Goal: Check status: Check status

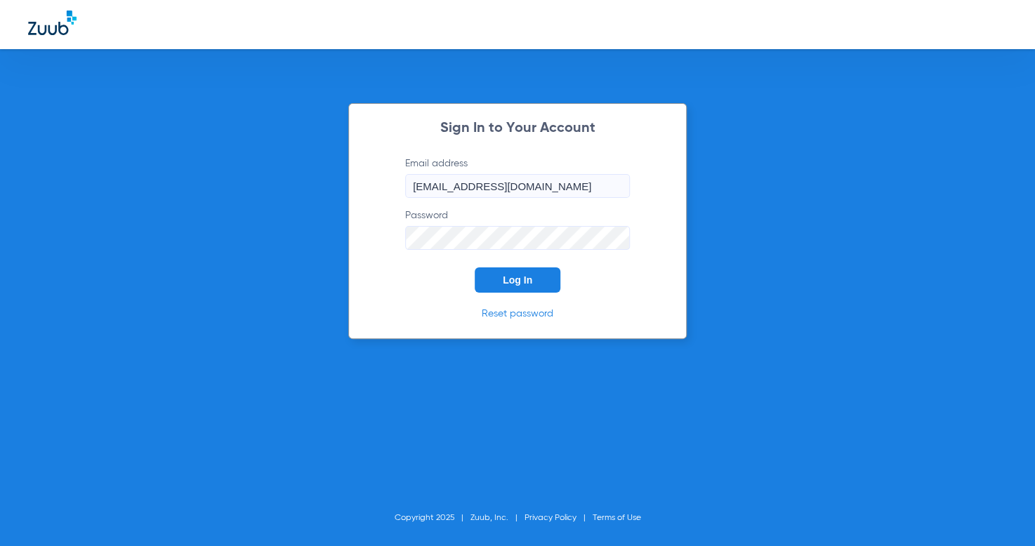
click at [503, 270] on button "Log In" at bounding box center [518, 280] width 86 height 25
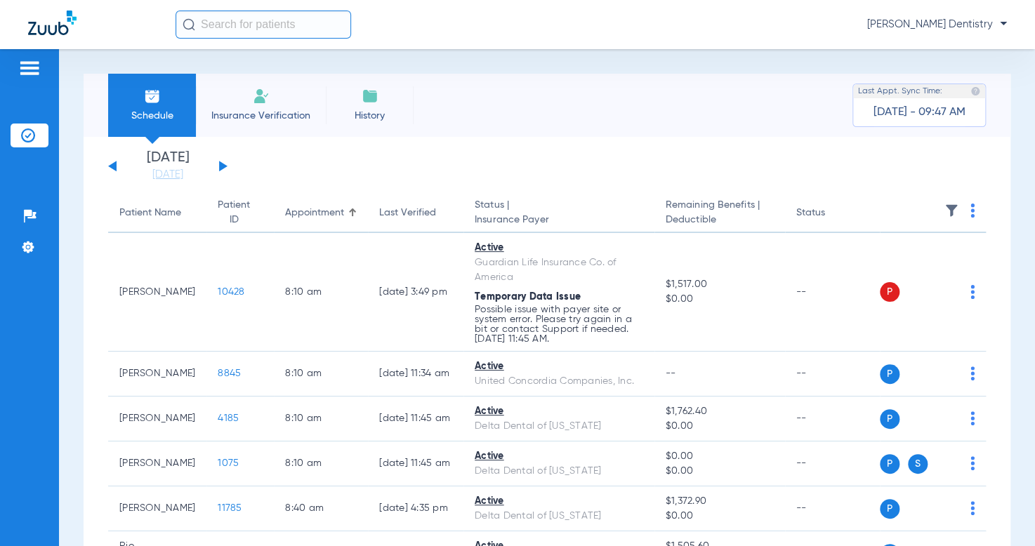
click at [221, 169] on button at bounding box center [223, 166] width 8 height 11
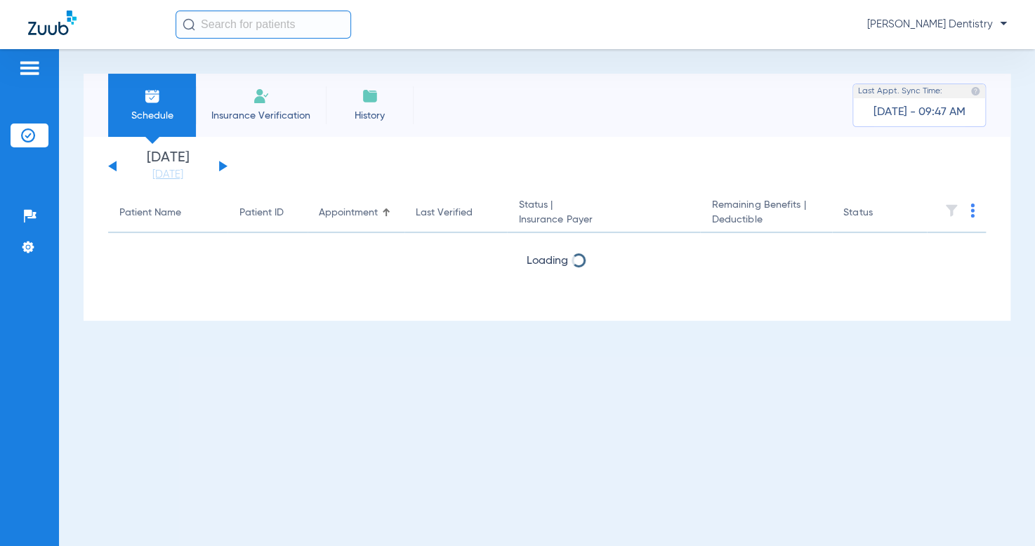
click at [221, 169] on button at bounding box center [223, 166] width 8 height 11
click at [222, 169] on button at bounding box center [223, 166] width 8 height 11
click at [224, 169] on div "[DATE] [DATE] [DATE] [DATE] [DATE] [DATE] [DATE] [DATE] [DATE] [DATE] [DATE] [D…" at bounding box center [167, 166] width 119 height 31
click at [225, 169] on div "[DATE] [DATE] [DATE] [DATE] [DATE] [DATE] [DATE] [DATE] [DATE] [DATE] [DATE] [D…" at bounding box center [167, 166] width 119 height 31
click at [225, 170] on div "[DATE] [DATE] [DATE] [DATE] [DATE] [DATE] [DATE] [DATE] [DATE] [DATE] [DATE] [D…" at bounding box center [167, 166] width 119 height 31
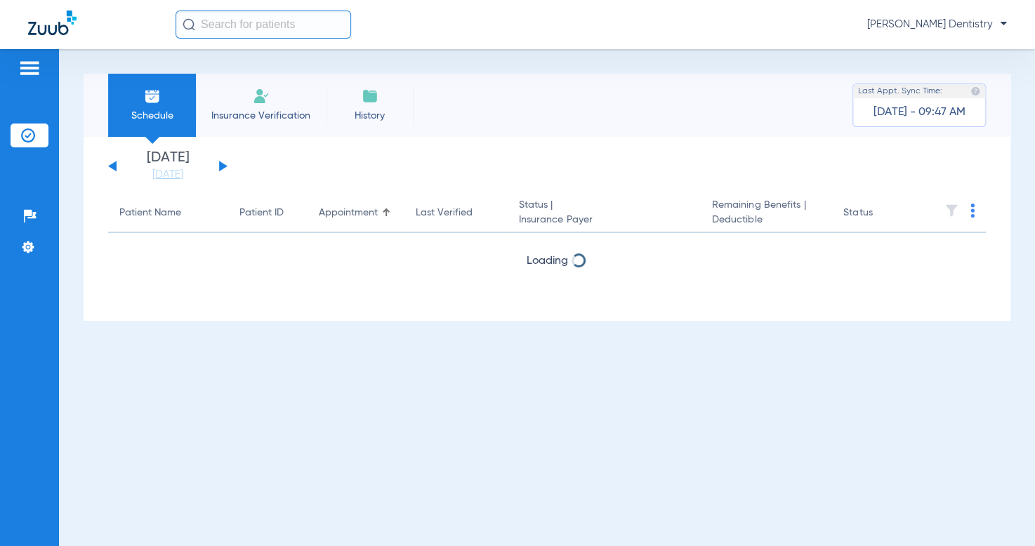
click at [221, 165] on button at bounding box center [223, 166] width 8 height 11
click at [221, 164] on button at bounding box center [223, 166] width 8 height 11
click at [222, 166] on button at bounding box center [223, 166] width 8 height 11
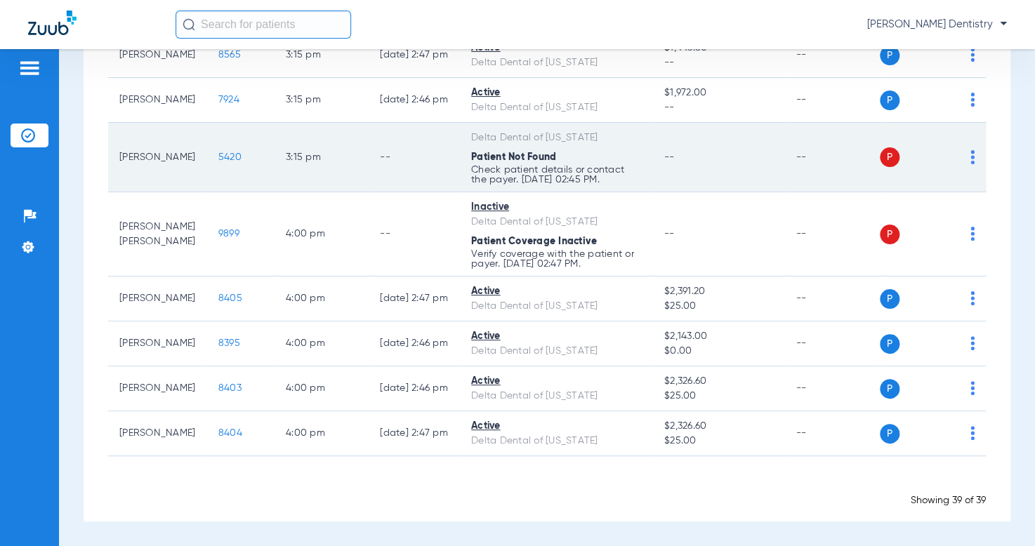
scroll to position [1671, 0]
